Goal: Find specific page/section: Find specific page/section

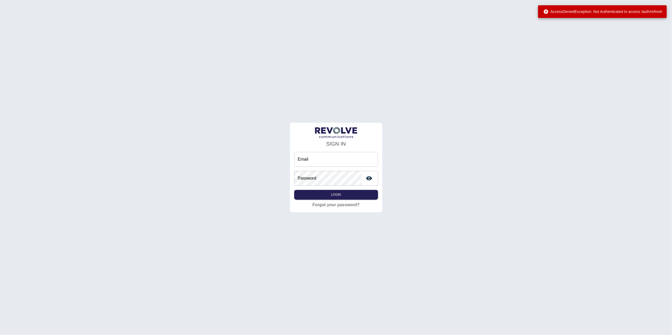
type input "**********"
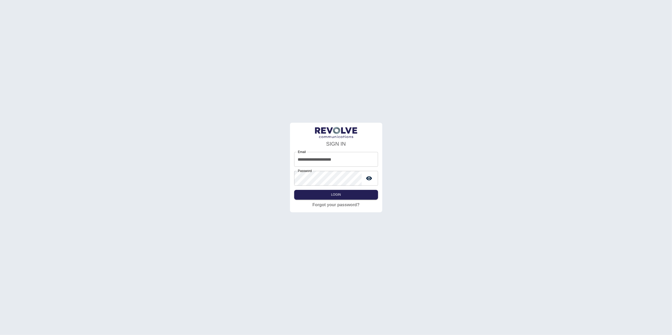
click at [481, 112] on div "**********" at bounding box center [336, 167] width 672 height 335
type input "**********"
click at [342, 196] on button "Login" at bounding box center [336, 195] width 84 height 10
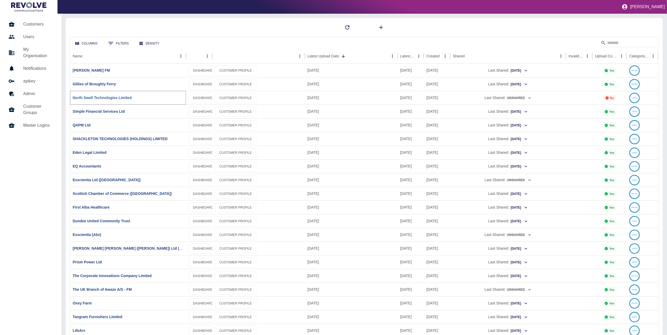
click at [114, 96] on link "North Swell Technologies Limited" at bounding box center [102, 98] width 59 height 4
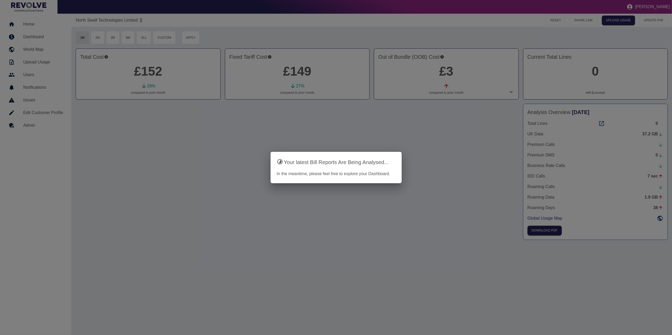
click at [499, 141] on div at bounding box center [336, 167] width 672 height 335
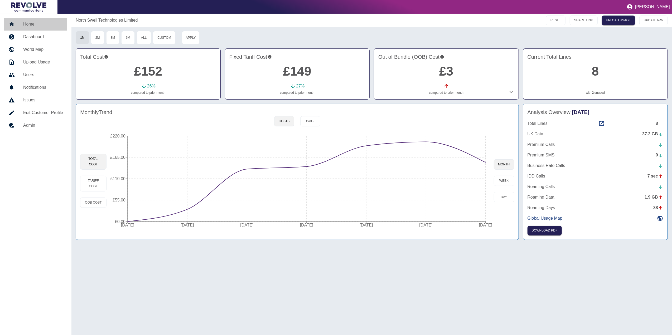
click at [35, 23] on h5 "Home" at bounding box center [43, 24] width 40 height 6
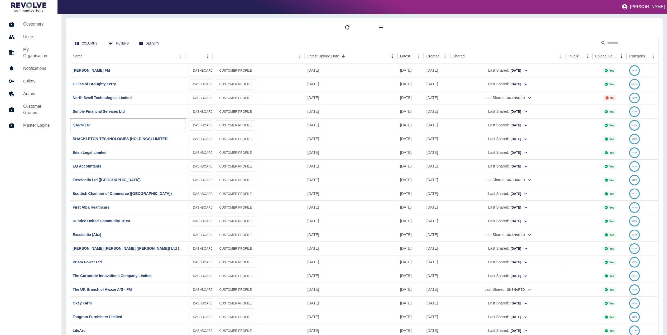
click at [82, 126] on link "QAPM Ltd" at bounding box center [82, 125] width 18 height 4
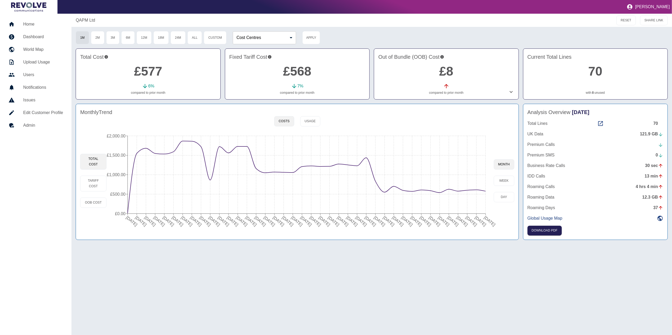
click at [41, 28] on link "Home" at bounding box center [35, 24] width 63 height 13
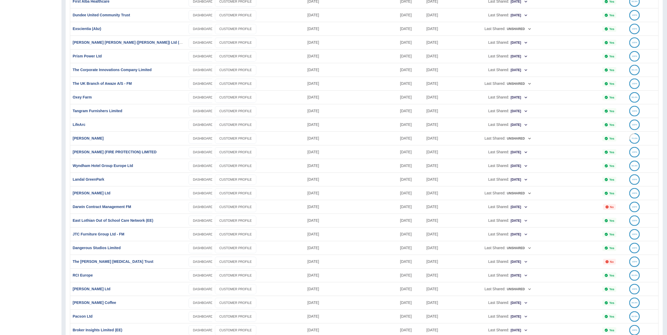
scroll to position [246, 0]
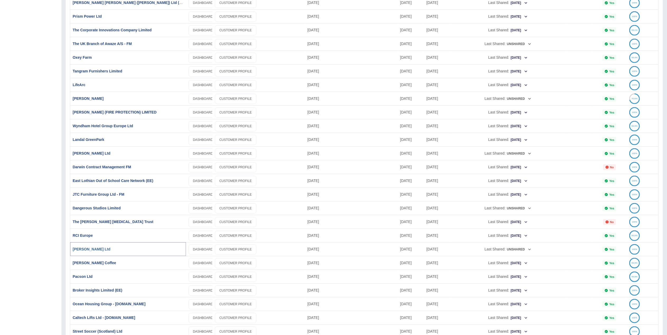
click at [90, 251] on link "[PERSON_NAME] Ltd" at bounding box center [92, 249] width 38 height 4
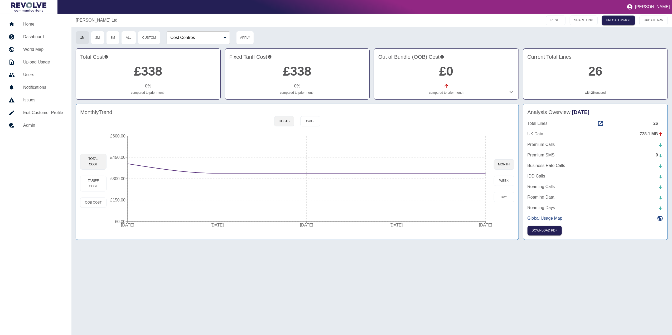
click at [41, 37] on h5 "Dashboard" at bounding box center [43, 37] width 40 height 6
click at [49, 26] on h5 "Home" at bounding box center [43, 24] width 40 height 6
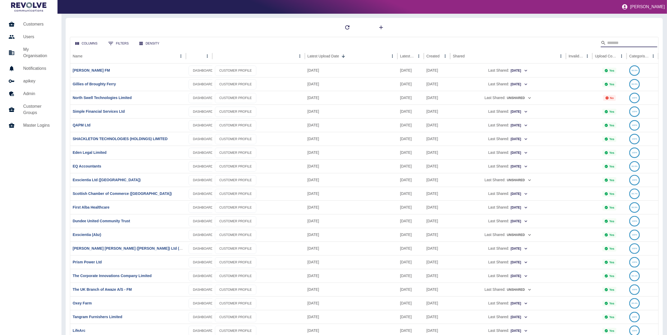
click at [622, 42] on input "Search" at bounding box center [628, 43] width 42 height 8
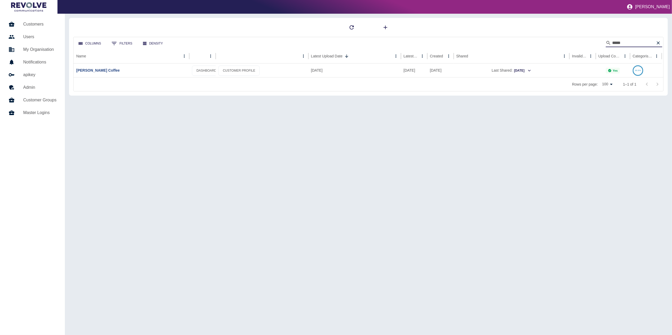
type input "*****"
click at [98, 74] on div "[PERSON_NAME] Coffee" at bounding box center [132, 71] width 116 height 14
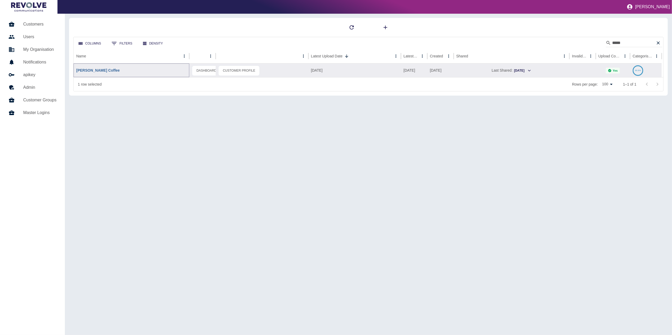
click at [95, 69] on link "[PERSON_NAME] Coffee" at bounding box center [97, 70] width 43 height 4
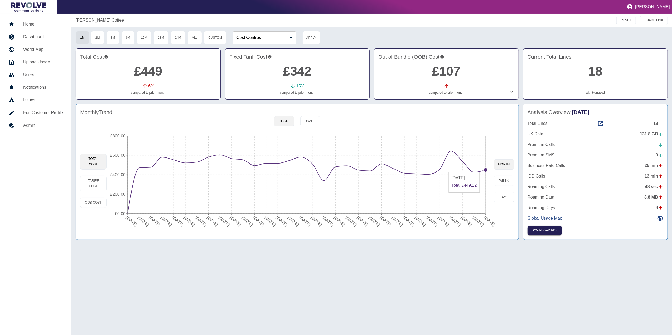
click at [486, 170] on circle at bounding box center [485, 170] width 4 height 4
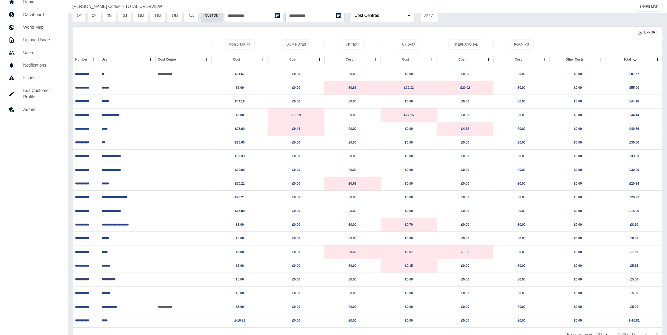
scroll to position [33, 0]
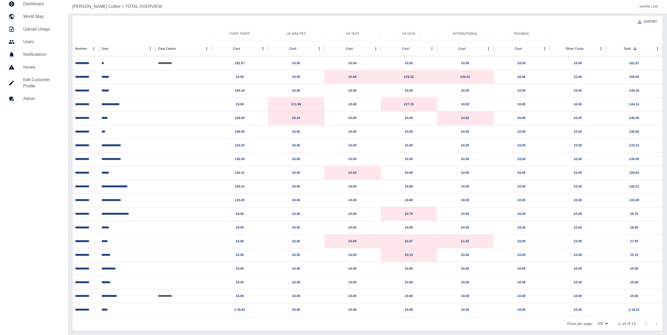
click at [193, 23] on div "Export" at bounding box center [367, 21] width 590 height 11
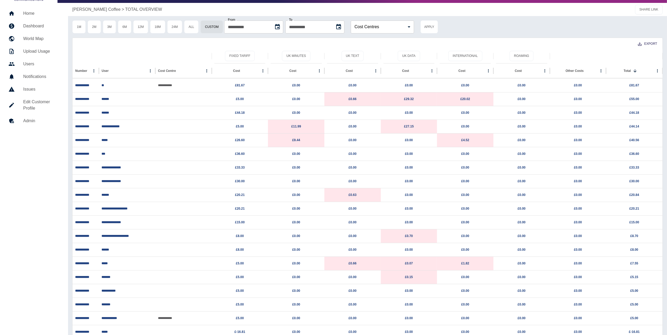
scroll to position [0, 0]
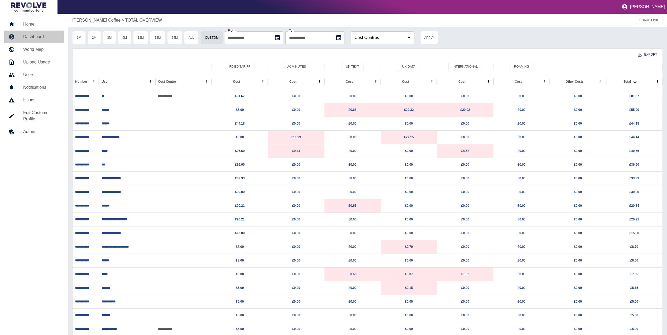
click at [30, 37] on h5 "Dashboard" at bounding box center [41, 37] width 36 height 6
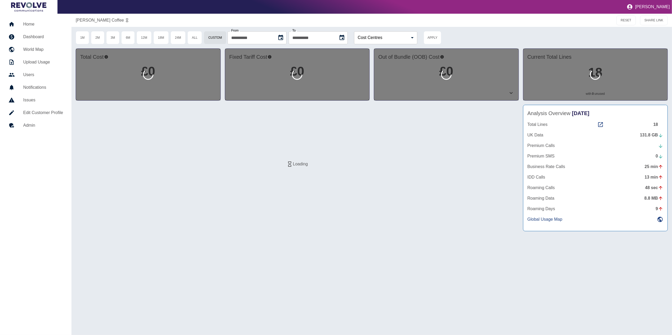
click at [32, 23] on h5 "Home" at bounding box center [43, 24] width 40 height 6
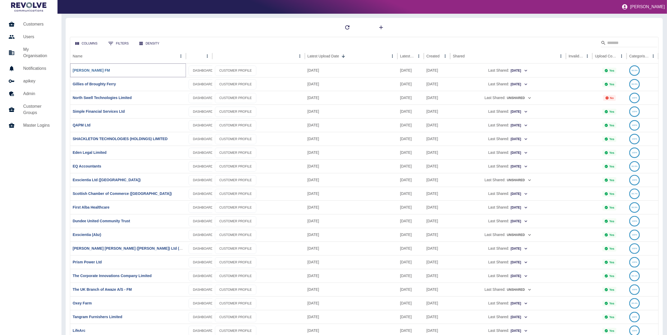
click at [98, 70] on link "[PERSON_NAME] FM" at bounding box center [91, 70] width 37 height 4
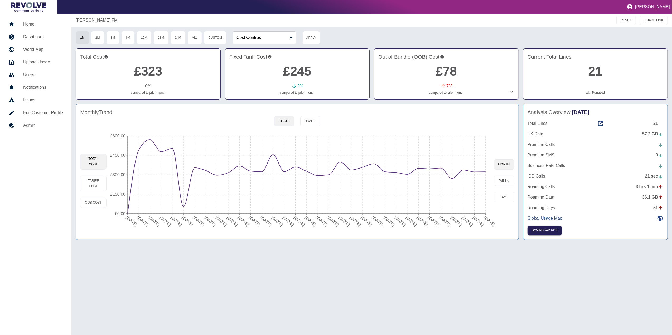
click at [41, 34] on h5 "Dashboard" at bounding box center [43, 37] width 40 height 6
click at [49, 25] on h5 "Home" at bounding box center [43, 24] width 40 height 6
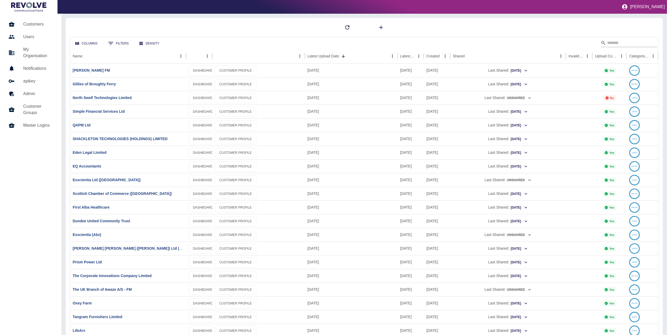
click at [607, 43] on input "Search" at bounding box center [628, 43] width 42 height 8
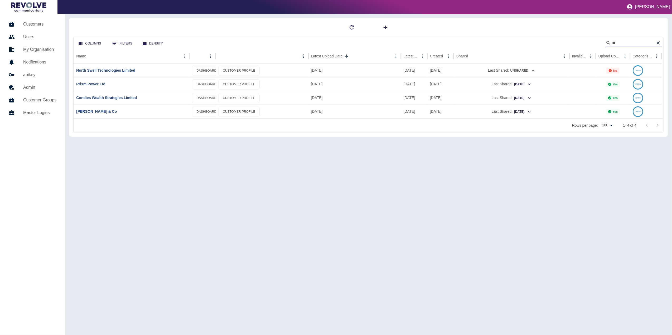
type input "*"
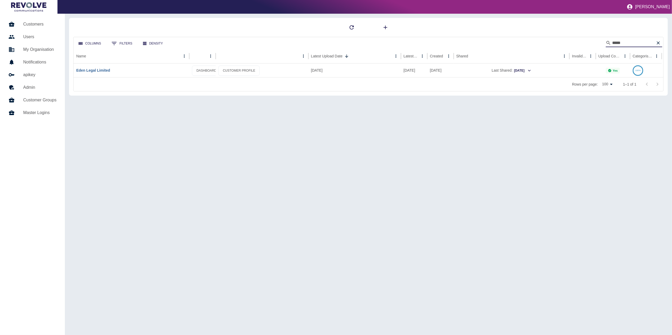
type input "****"
click at [95, 70] on link "Eden Legal Limited" at bounding box center [93, 70] width 34 height 4
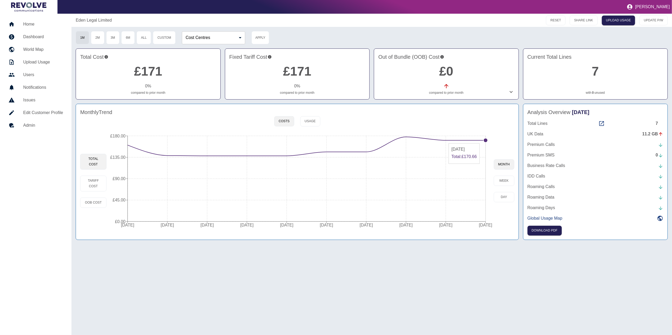
click at [484, 141] on circle at bounding box center [485, 140] width 4 height 4
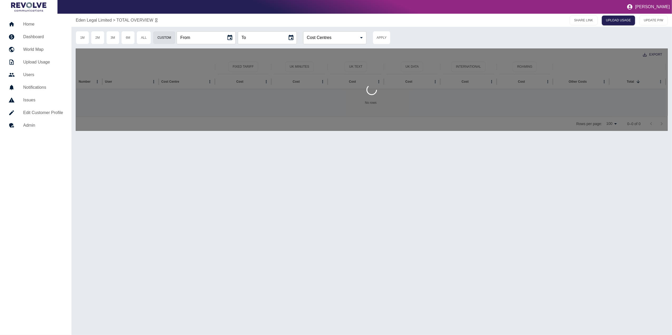
type input "**********"
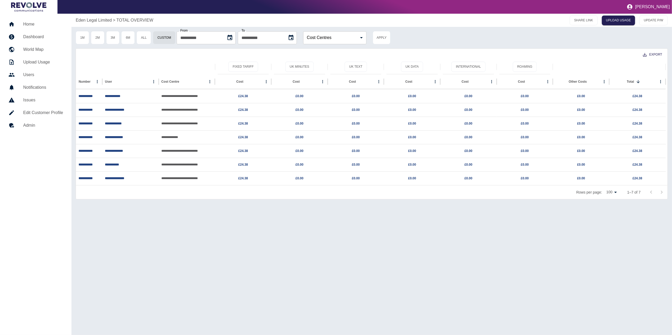
click at [33, 32] on link "Dashboard" at bounding box center [35, 37] width 63 height 13
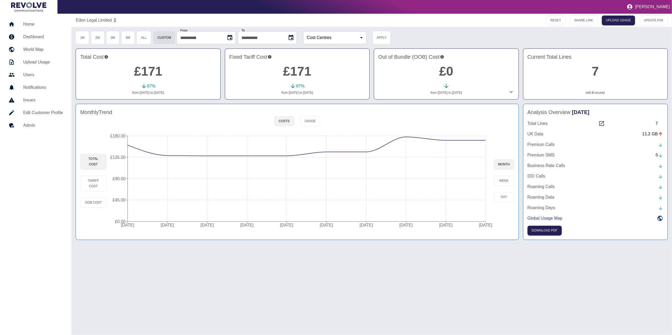
click at [119, 256] on div "**********" at bounding box center [371, 175] width 600 height 322
click at [47, 25] on h5 "Home" at bounding box center [43, 24] width 40 height 6
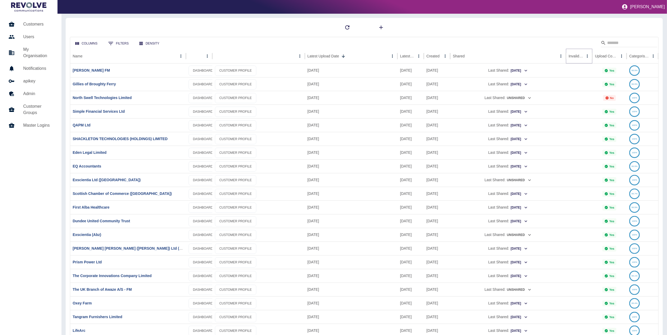
click at [585, 55] on icon "Sort" at bounding box center [587, 56] width 5 height 5
